Goal: Transaction & Acquisition: Obtain resource

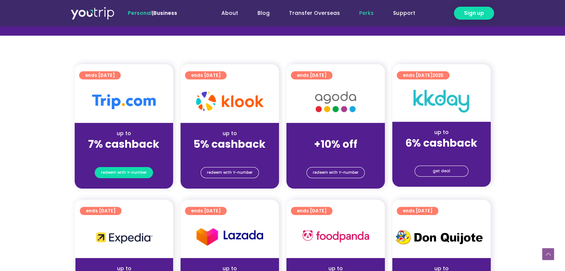
click at [121, 168] on span "redeem with Y-number" at bounding box center [124, 172] width 46 height 10
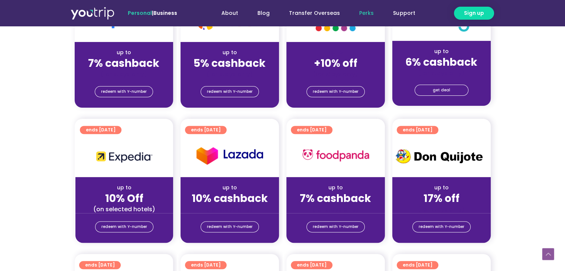
scroll to position [230, 0]
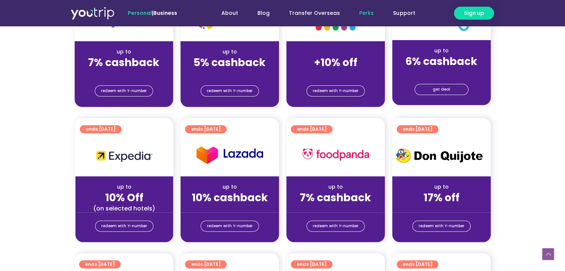
click at [140, 64] on strong "7% cashback" at bounding box center [123, 62] width 71 height 14
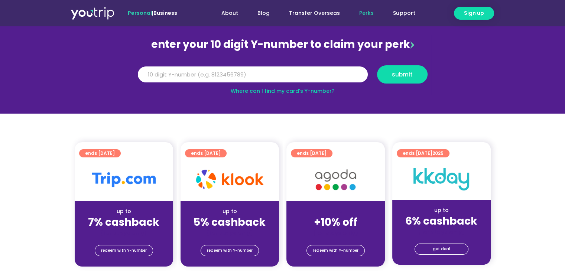
scroll to position [82, 0]
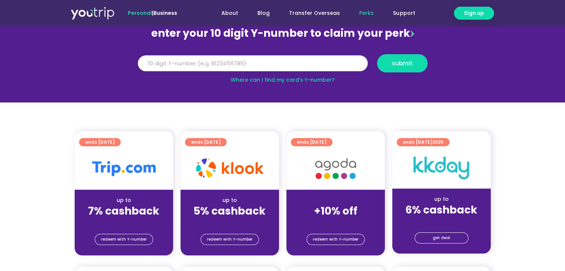
click at [167, 64] on input "Y Number" at bounding box center [253, 63] width 230 height 16
click at [314, 81] on link "Where can I find my card’s Y-number?" at bounding box center [282, 79] width 104 height 7
click at [249, 69] on input "Y Number" at bounding box center [253, 63] width 230 height 16
type input "8155575423"
click at [396, 53] on div "Y Number 8155575423 submit" at bounding box center [282, 63] width 297 height 26
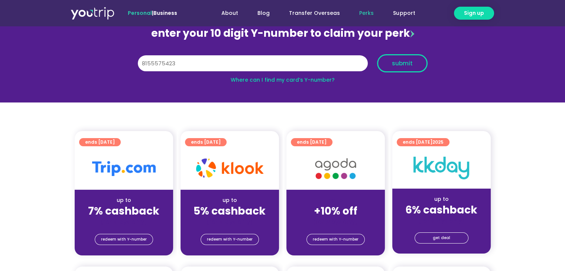
click at [403, 61] on span "submit" at bounding box center [402, 63] width 21 height 6
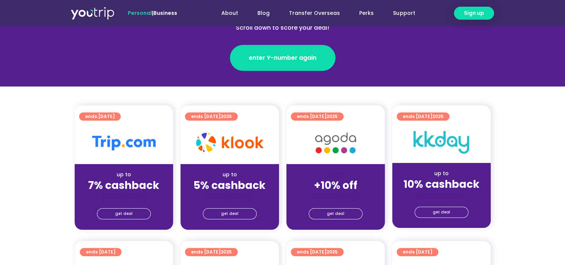
scroll to position [111, 0]
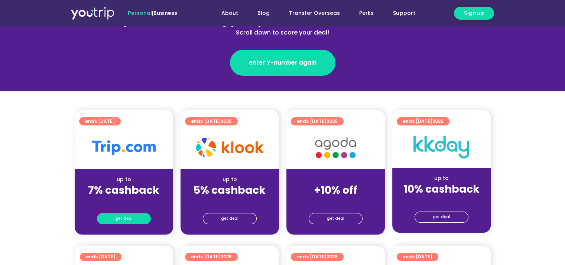
click at [132, 219] on link "get deal" at bounding box center [124, 218] width 54 height 11
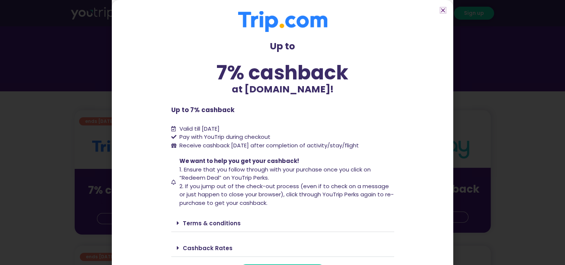
scroll to position [18, 0]
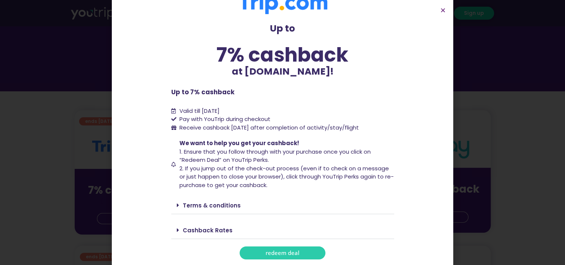
click at [279, 251] on span "redeem deal" at bounding box center [282, 253] width 34 height 6
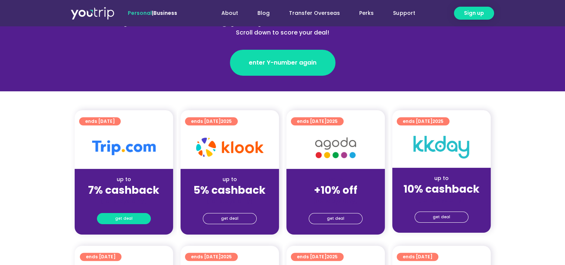
click at [120, 215] on span "get deal" at bounding box center [123, 218] width 17 height 10
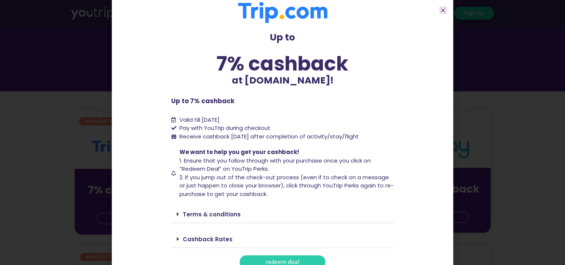
scroll to position [18, 0]
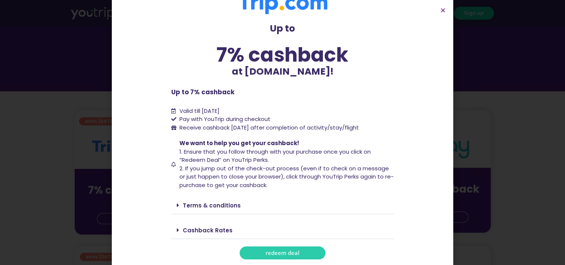
click at [235, 207] on div "Terms & conditions" at bounding box center [282, 205] width 223 height 17
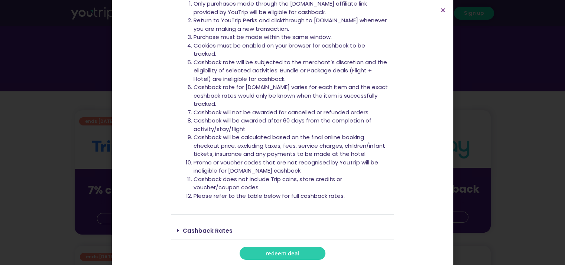
scroll to position [238, 0]
click at [208, 230] on link "Cashback Rates" at bounding box center [208, 231] width 50 height 8
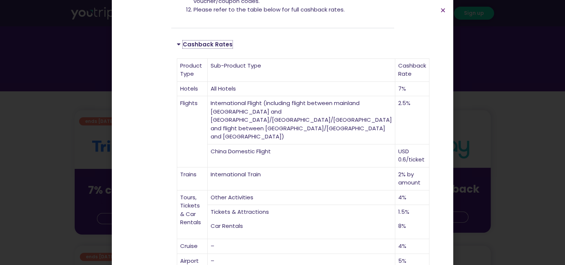
scroll to position [481, 0]
